Goal: Navigation & Orientation: Find specific page/section

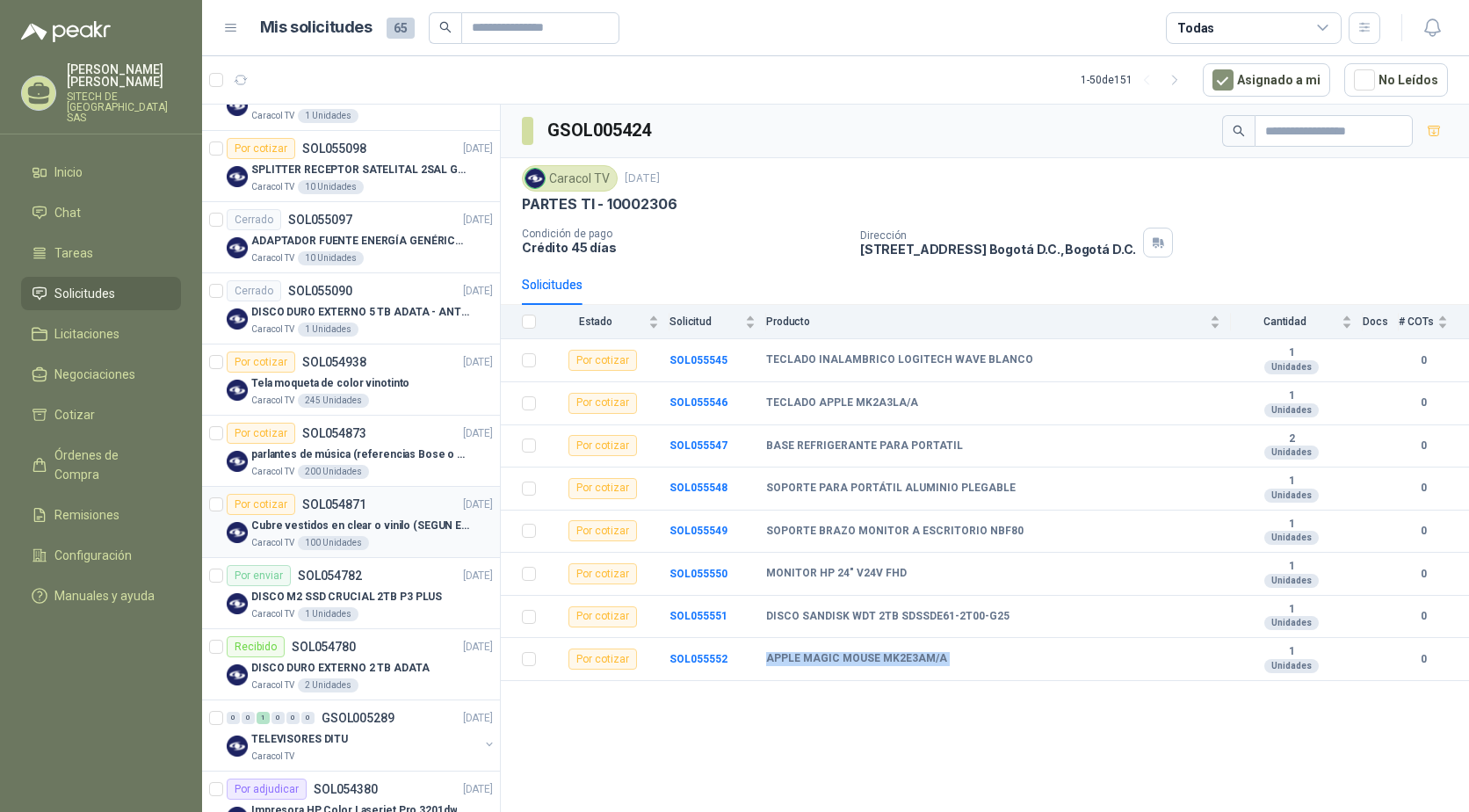
scroll to position [703, 0]
click at [255, 458] on p "parlantes de música (referencias Bose o Alexa) CON MARCACION 1 LOGO (Mas datos …" at bounding box center [360, 455] width 219 height 17
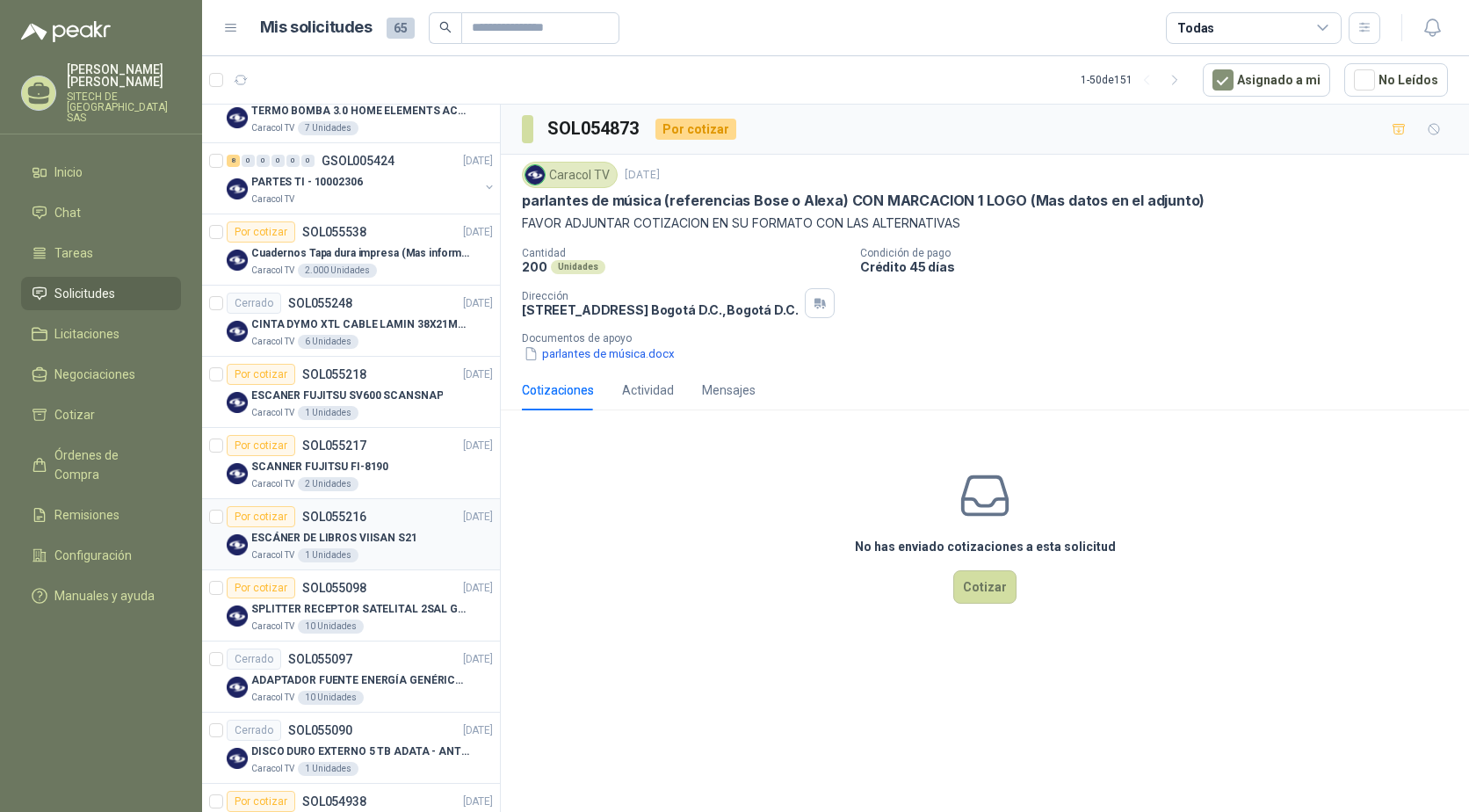
scroll to position [263, 0]
click at [274, 606] on p "SPLITTER RECEPTOR SATELITAL 2SAL GT-SP21" at bounding box center [360, 610] width 219 height 17
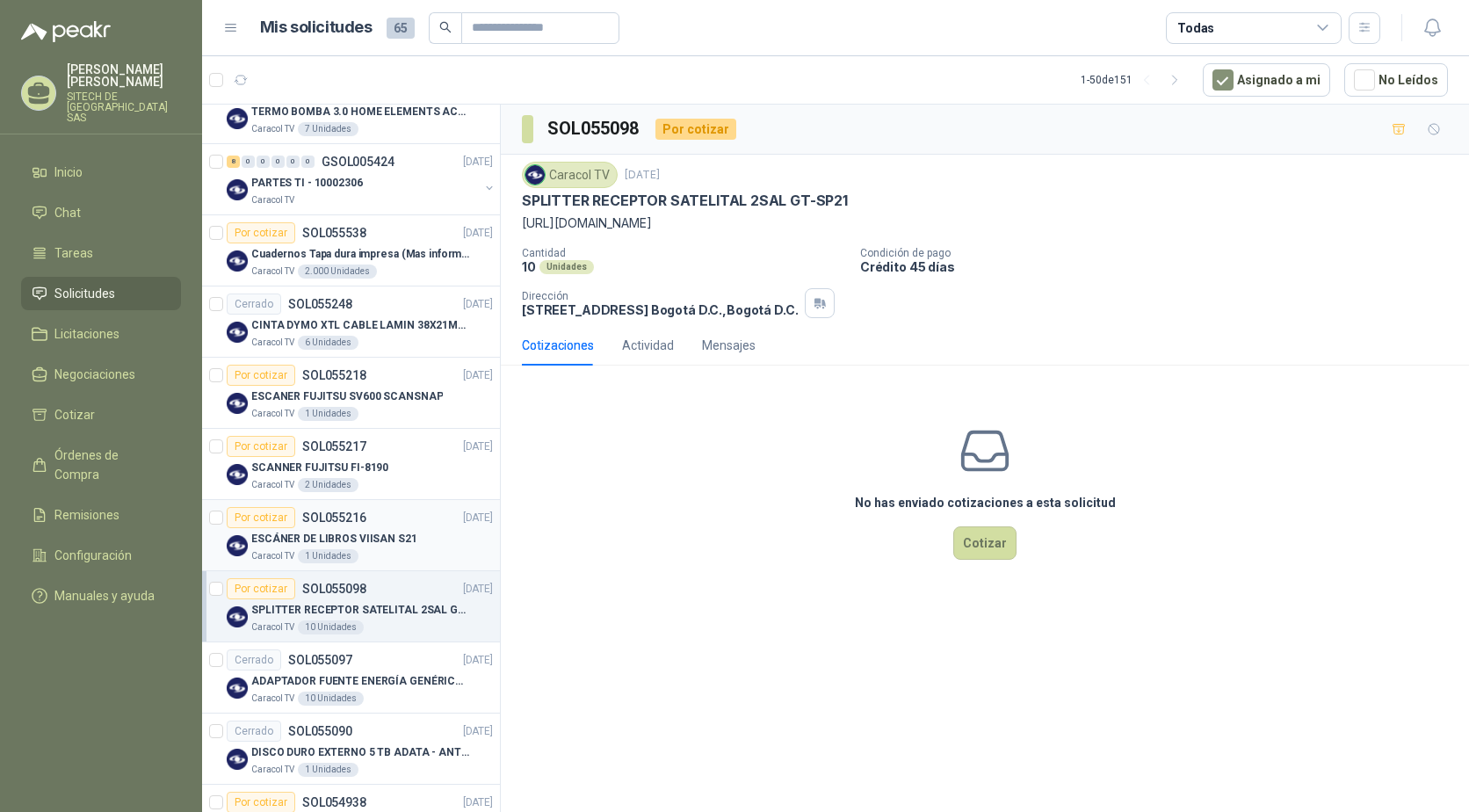
click at [270, 532] on p "ESCÁNER DE LIBROS VIISAN S21" at bounding box center [333, 539] width 166 height 17
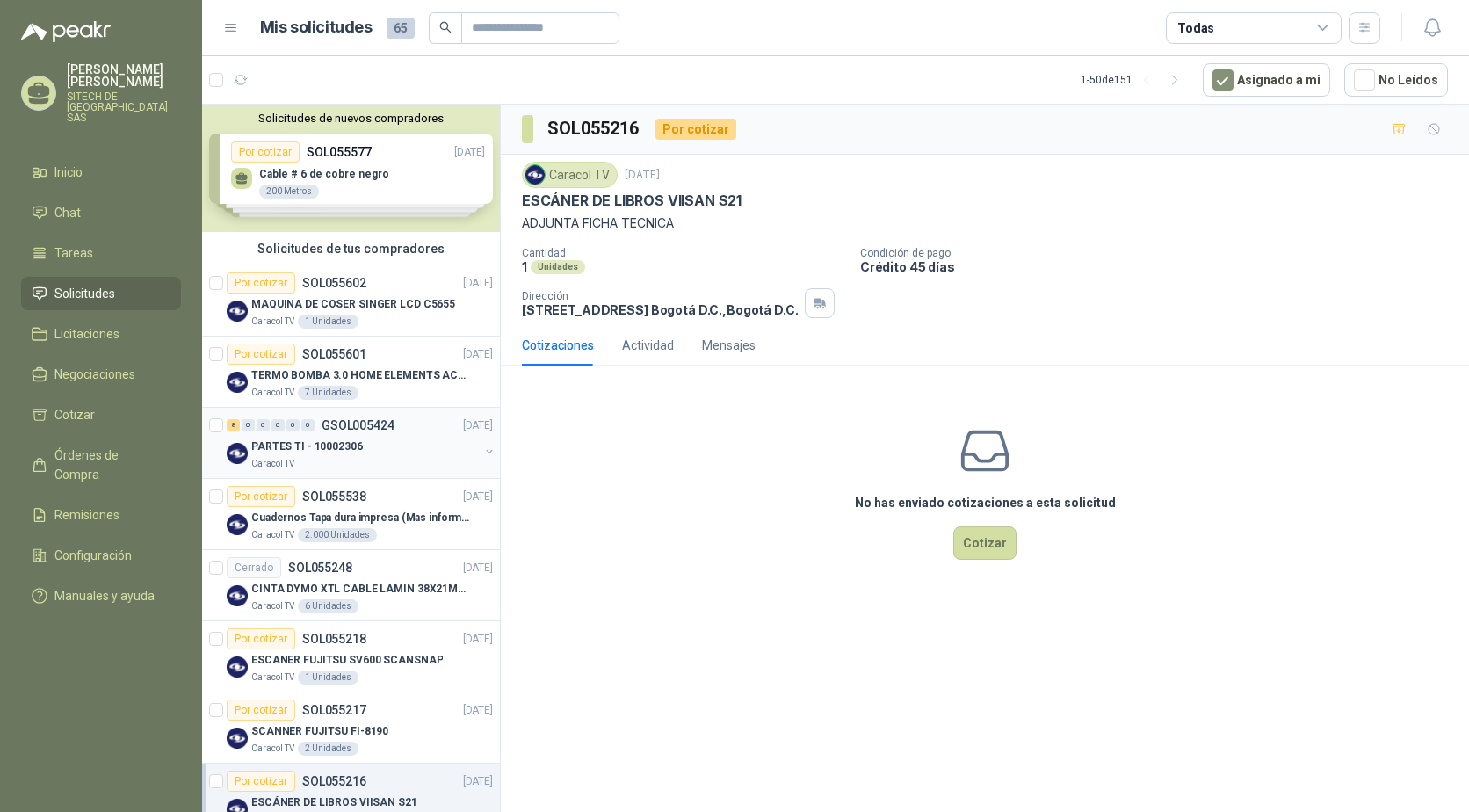
click at [245, 436] on div "PARTES TI - 10002306 Caracol TV" at bounding box center [361, 452] width 270 height 35
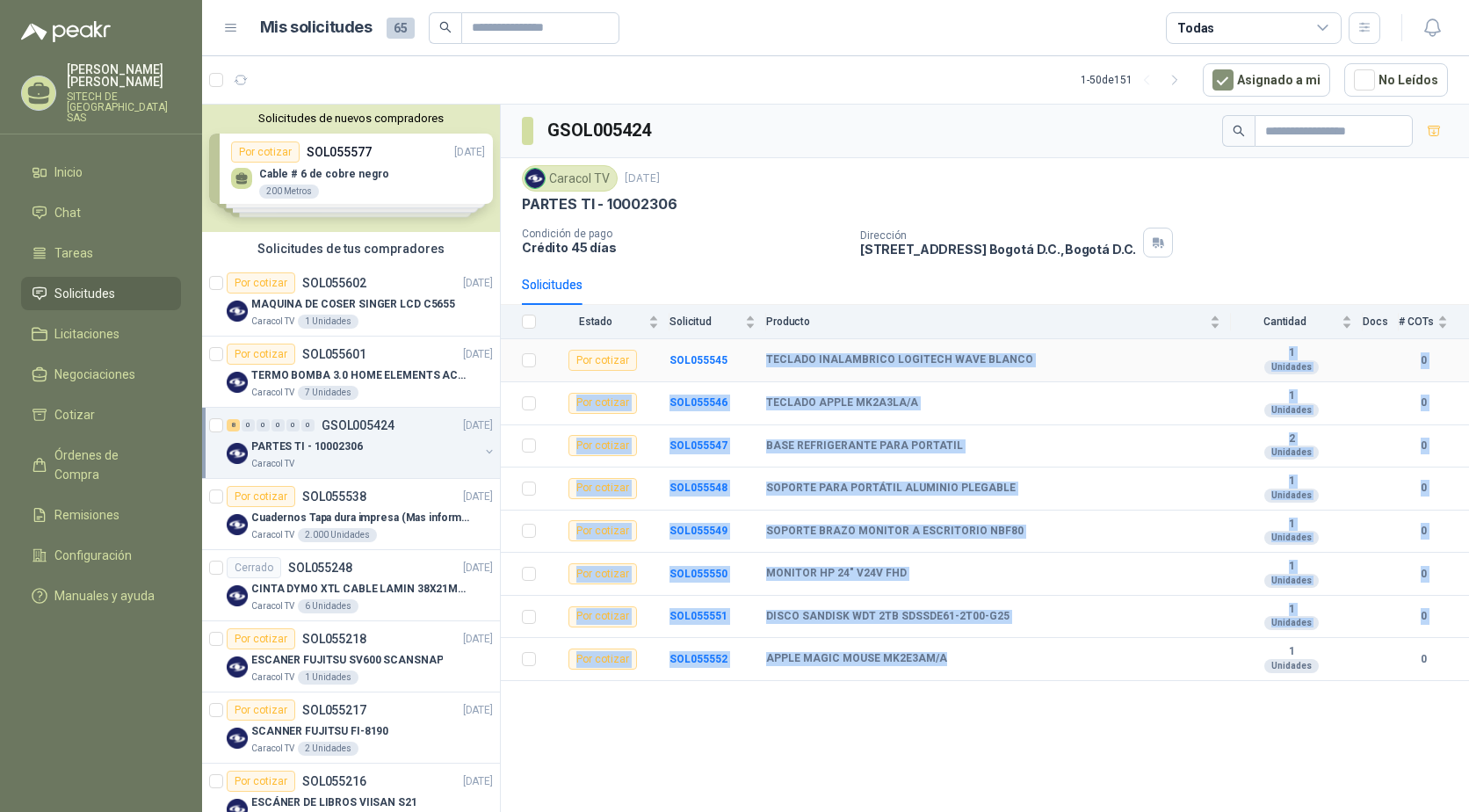
drag, startPoint x: 952, startPoint y: 659, endPoint x: 769, endPoint y: 356, distance: 354.0
click at [769, 356] on tbody "Por cotizar SOL055545 TECLADO INALAMBRICO LOGITECH WAVE [PERSON_NAME] 1 Unidade…" at bounding box center [984, 509] width 968 height 342
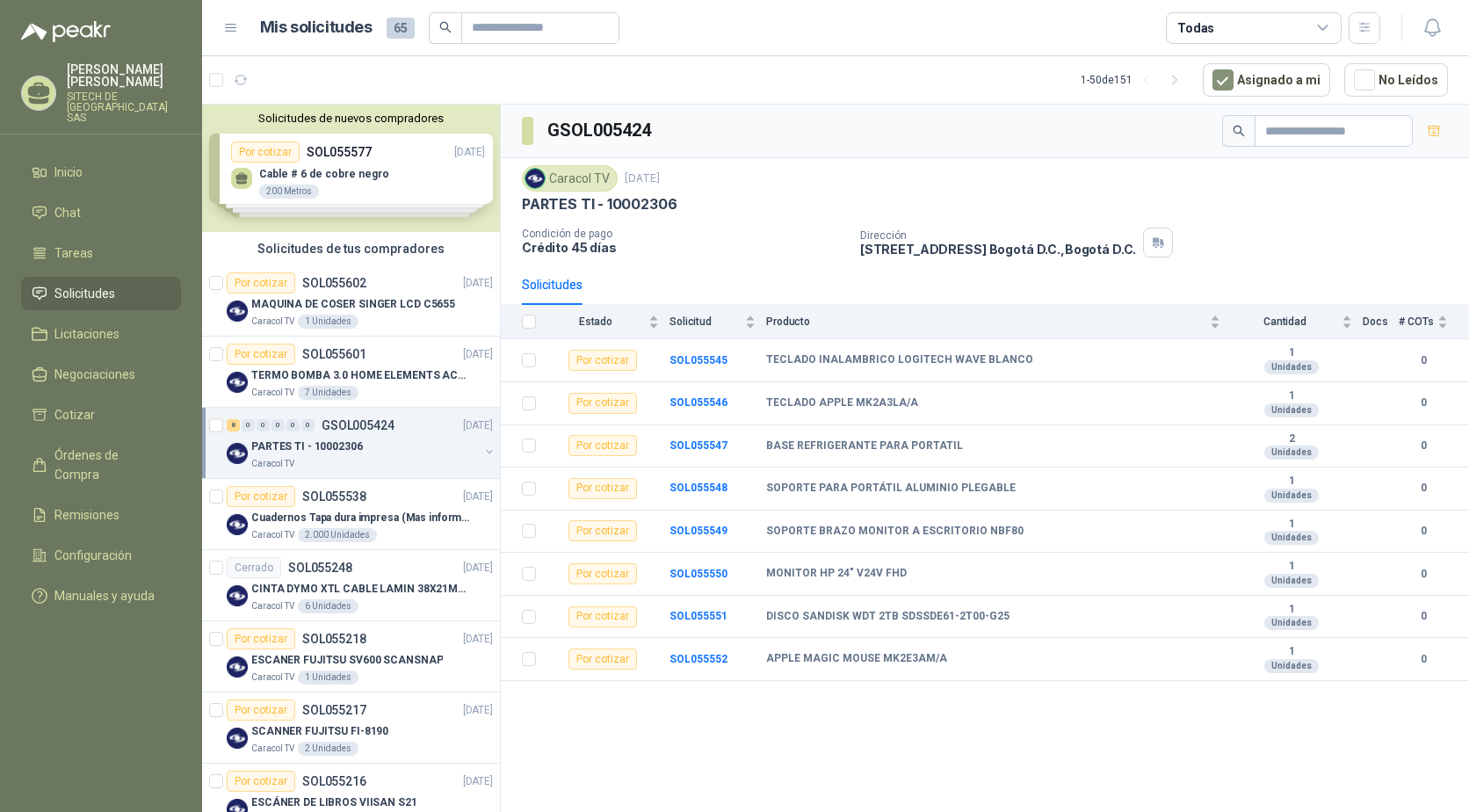
click at [825, 717] on div "GSOL005424 Caracol TV [DATE] PARTES TI - 10002306 Condición de pago Crédito 45 …" at bounding box center [984, 461] width 968 height 714
